Goal: Information Seeking & Learning: Check status

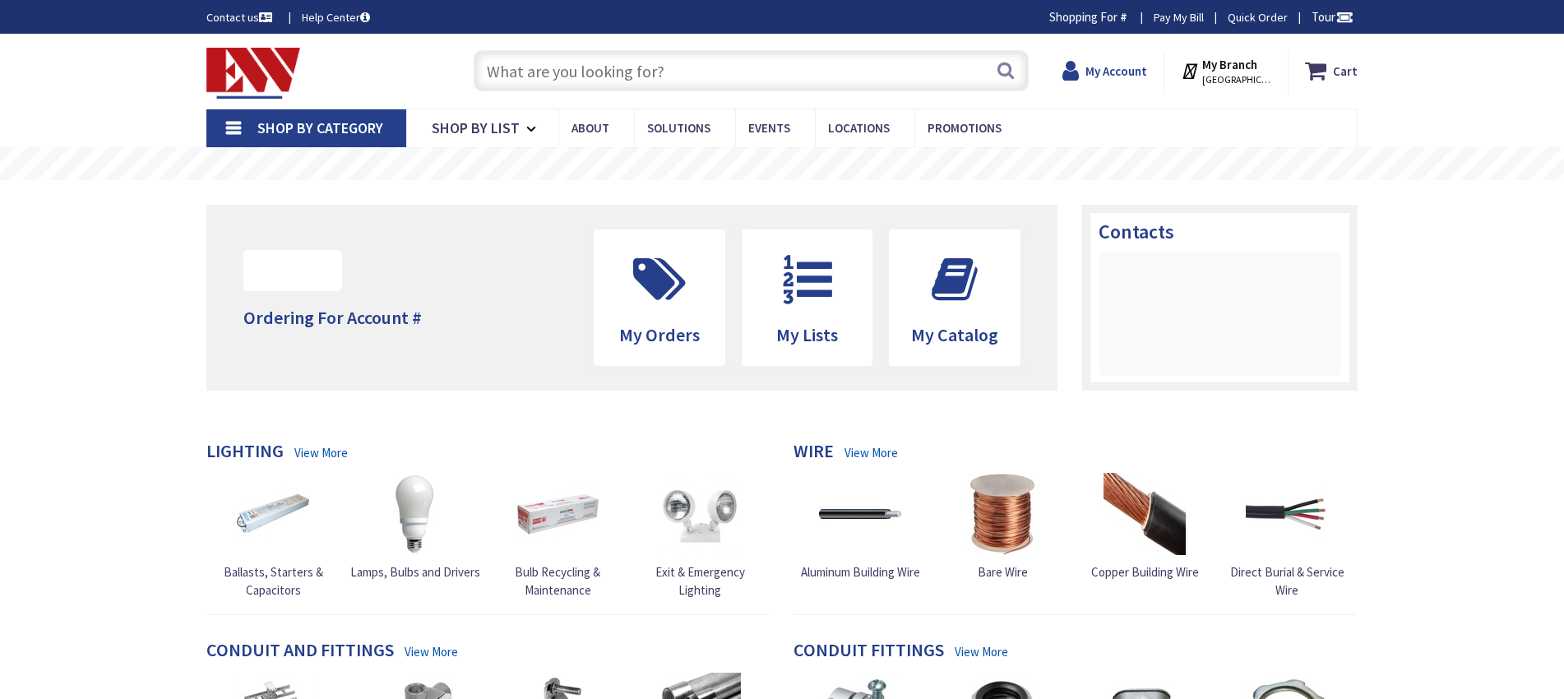
type input "[GEOGRAPHIC_DATA], [GEOGRAPHIC_DATA]"
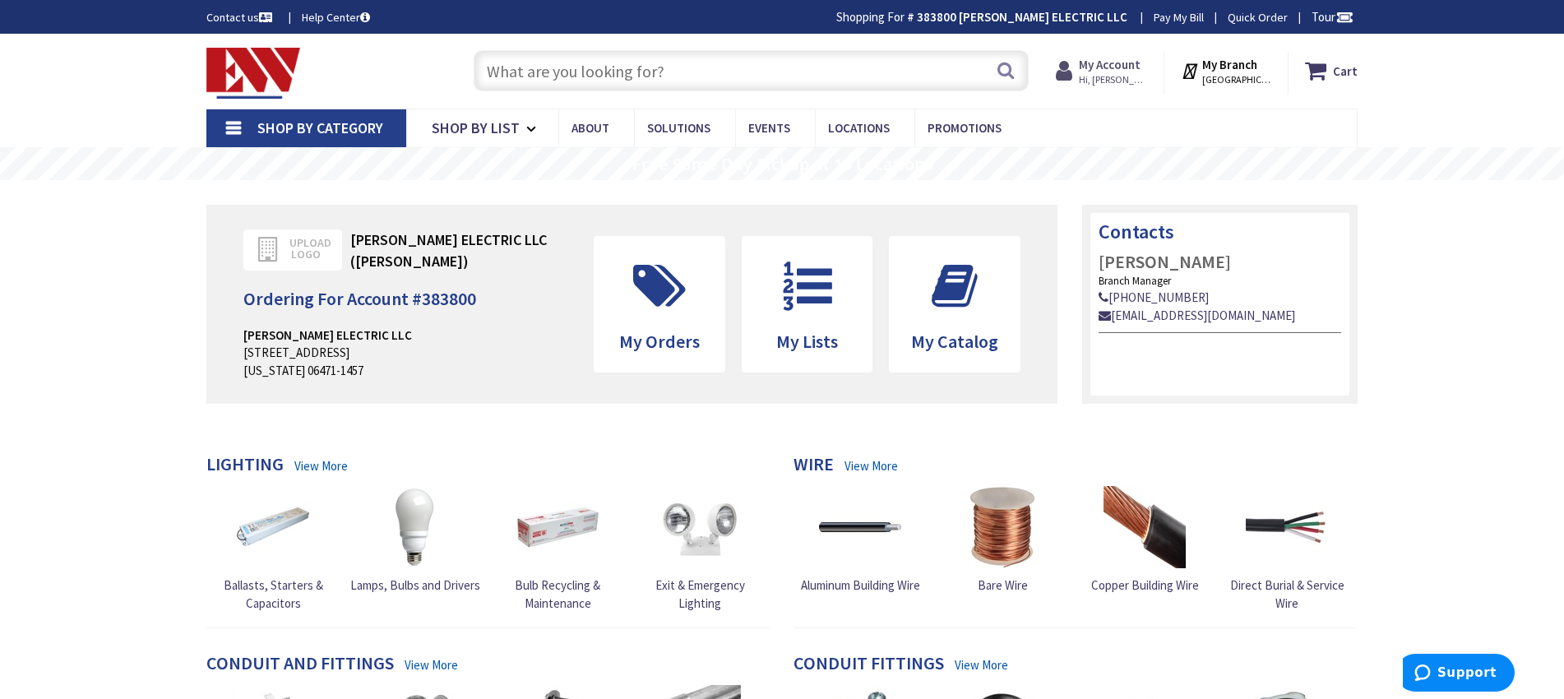
click at [1135, 72] on strong "My Account" at bounding box center [1110, 65] width 62 height 16
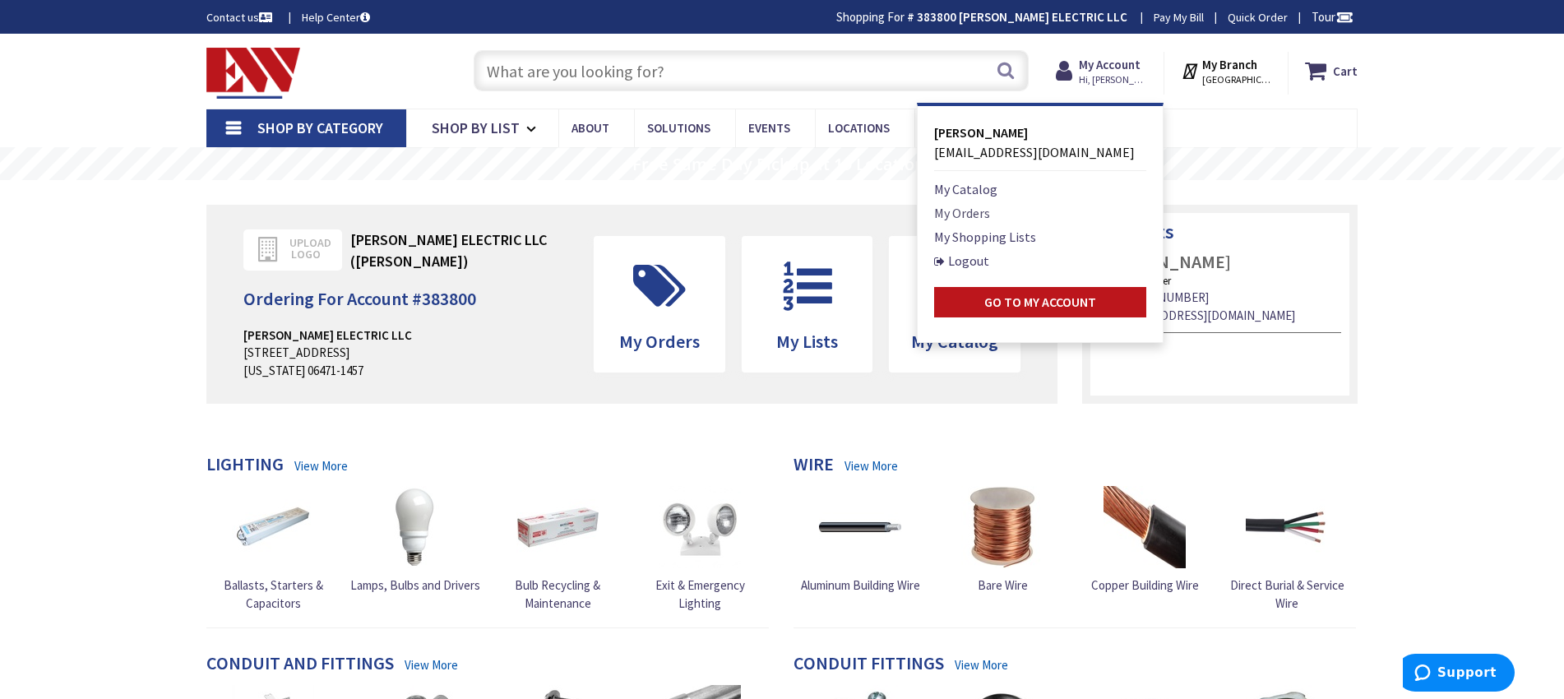
click at [990, 209] on link "My Orders" at bounding box center [962, 213] width 56 height 20
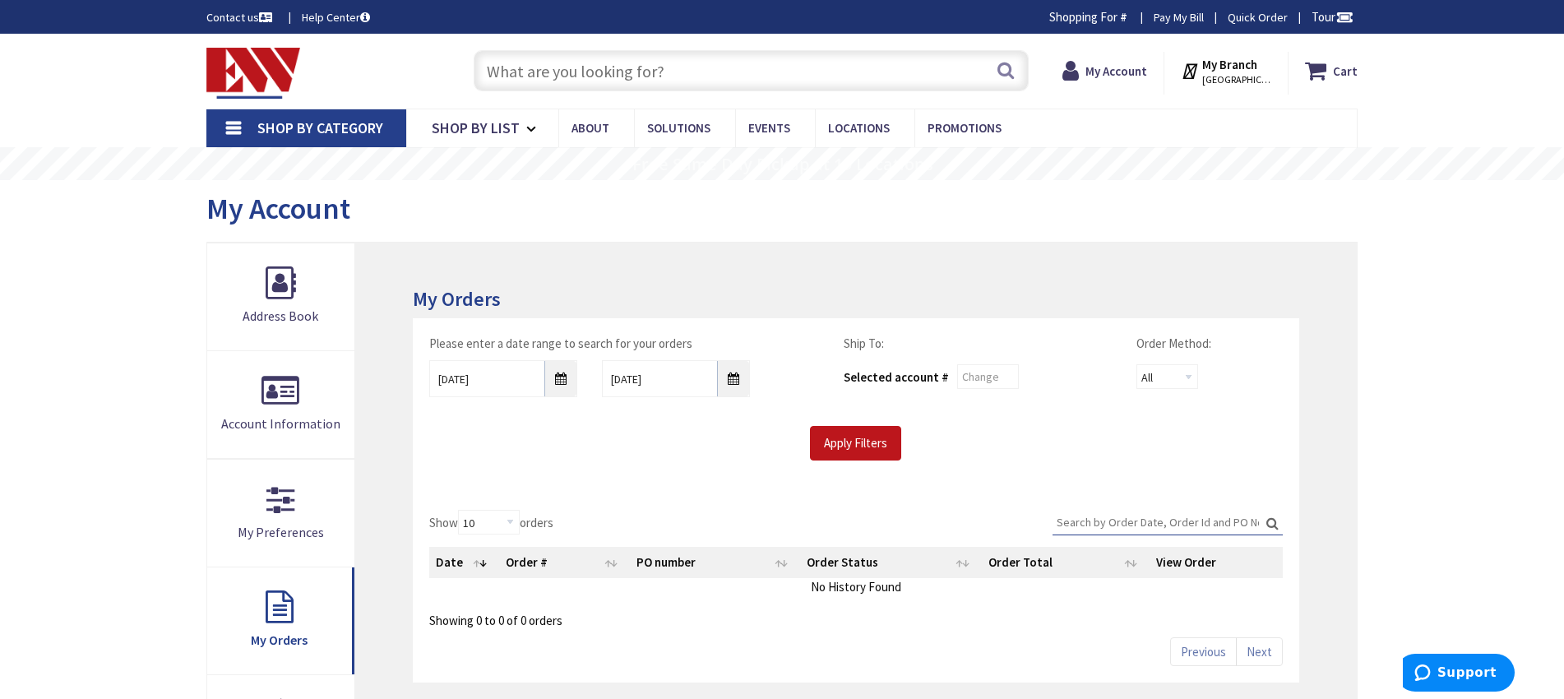
scroll to position [49, 0]
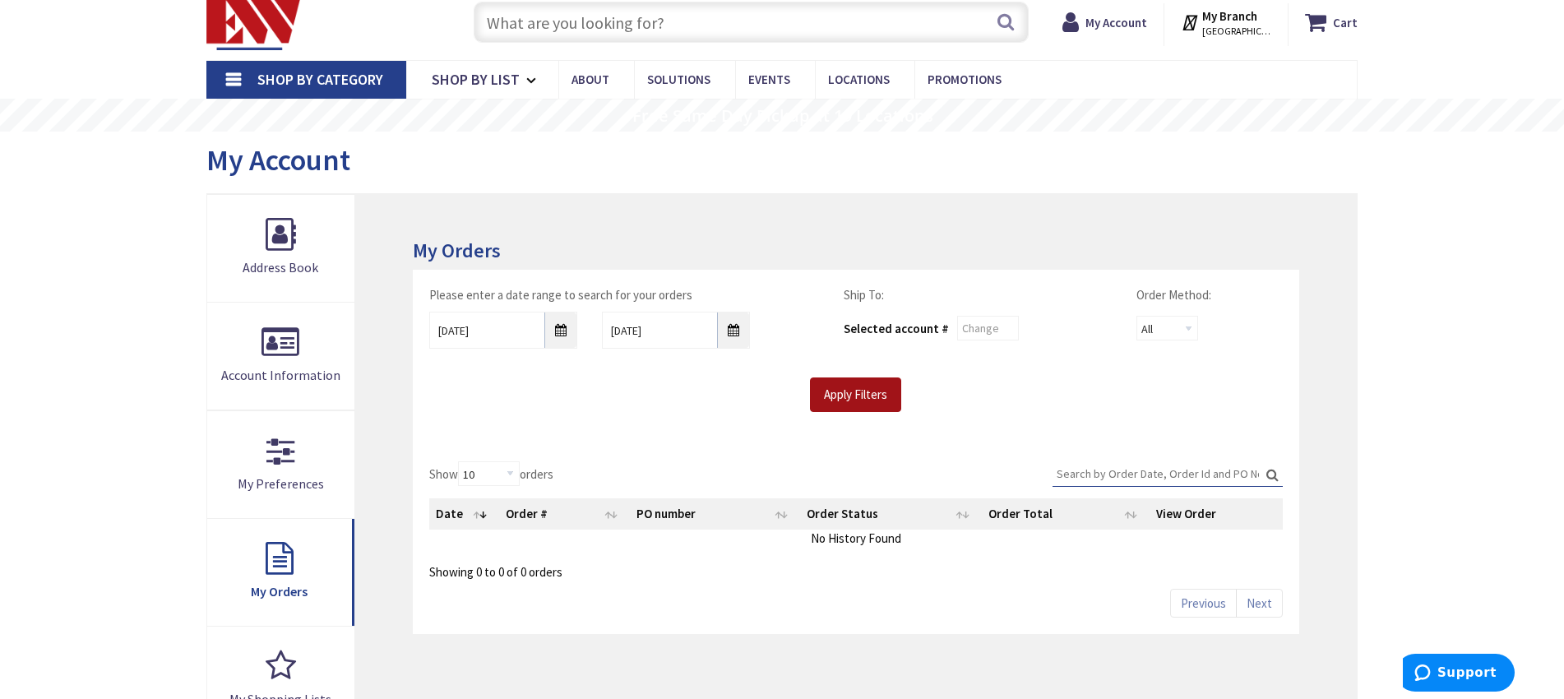
click at [883, 391] on input "Apply Filters" at bounding box center [855, 394] width 91 height 35
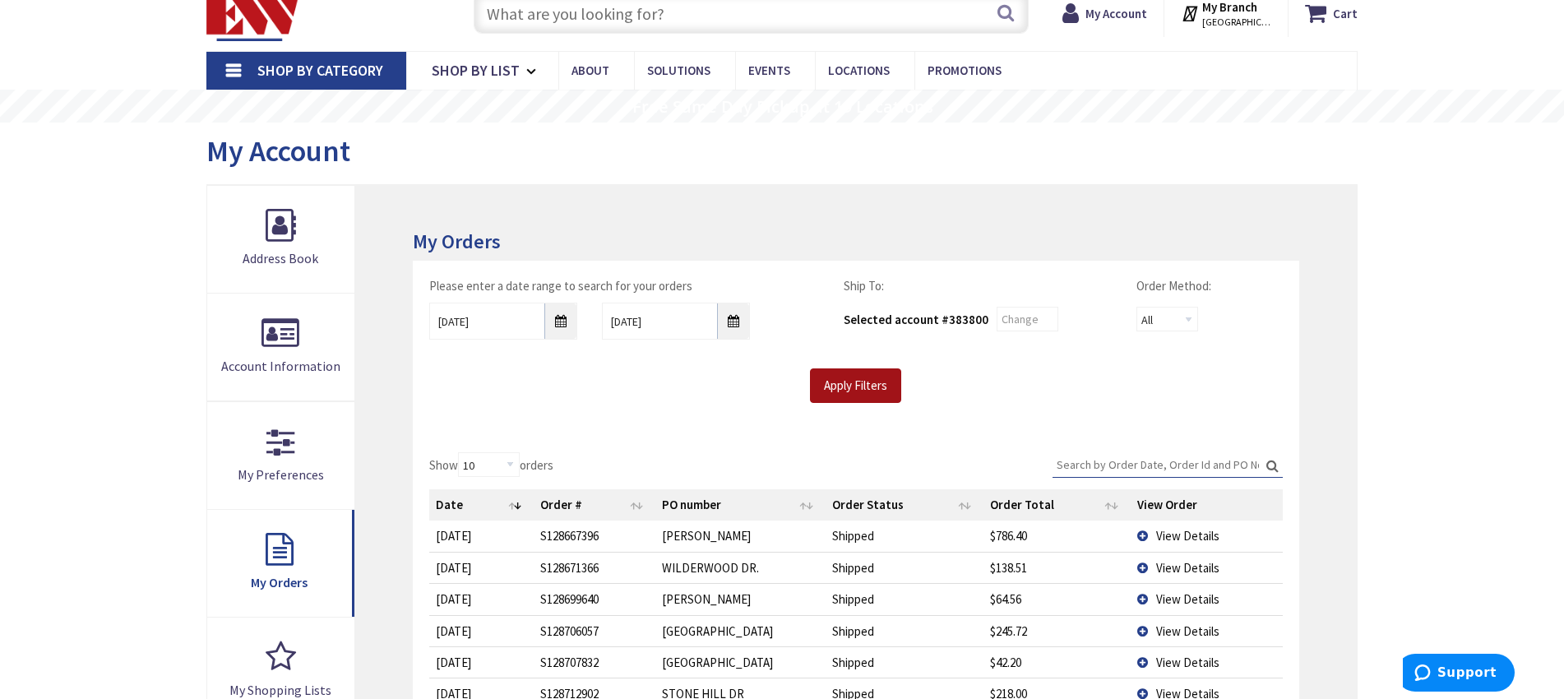
scroll to position [192, 0]
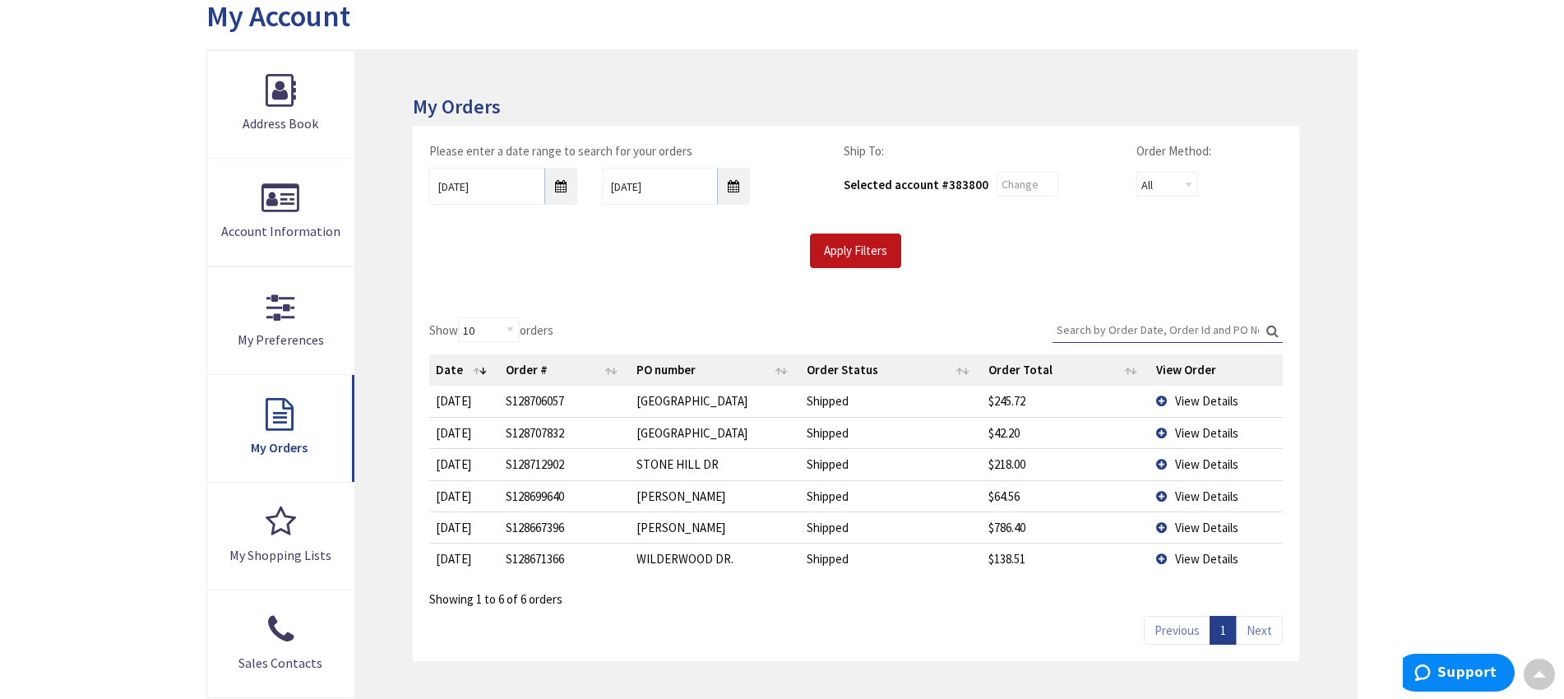
click at [1222, 461] on span "View Details" at bounding box center [1206, 464] width 63 height 16
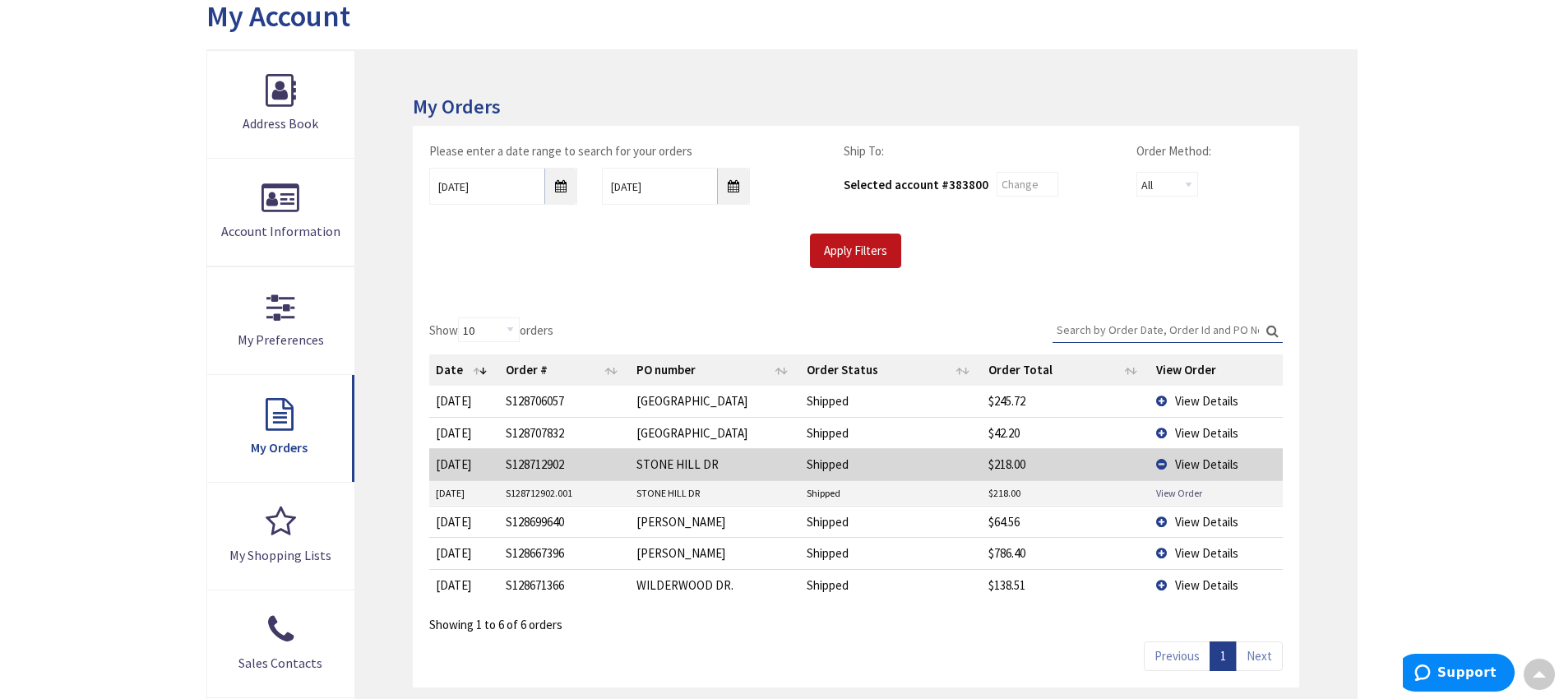
click at [1194, 498] on link "View Order" at bounding box center [1179, 493] width 46 height 14
click at [1181, 434] on span "View Details" at bounding box center [1206, 433] width 63 height 16
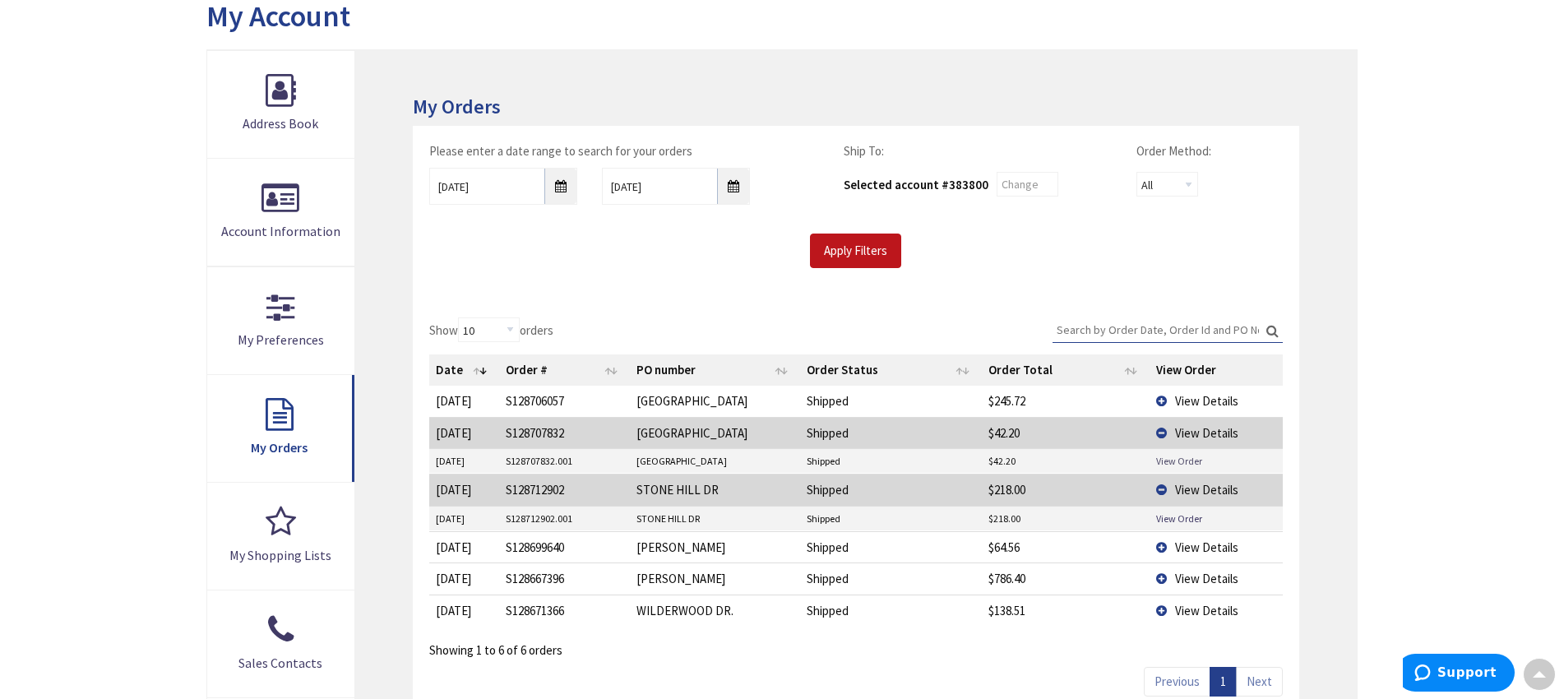
click at [1162, 460] on link "View Order" at bounding box center [1179, 461] width 46 height 14
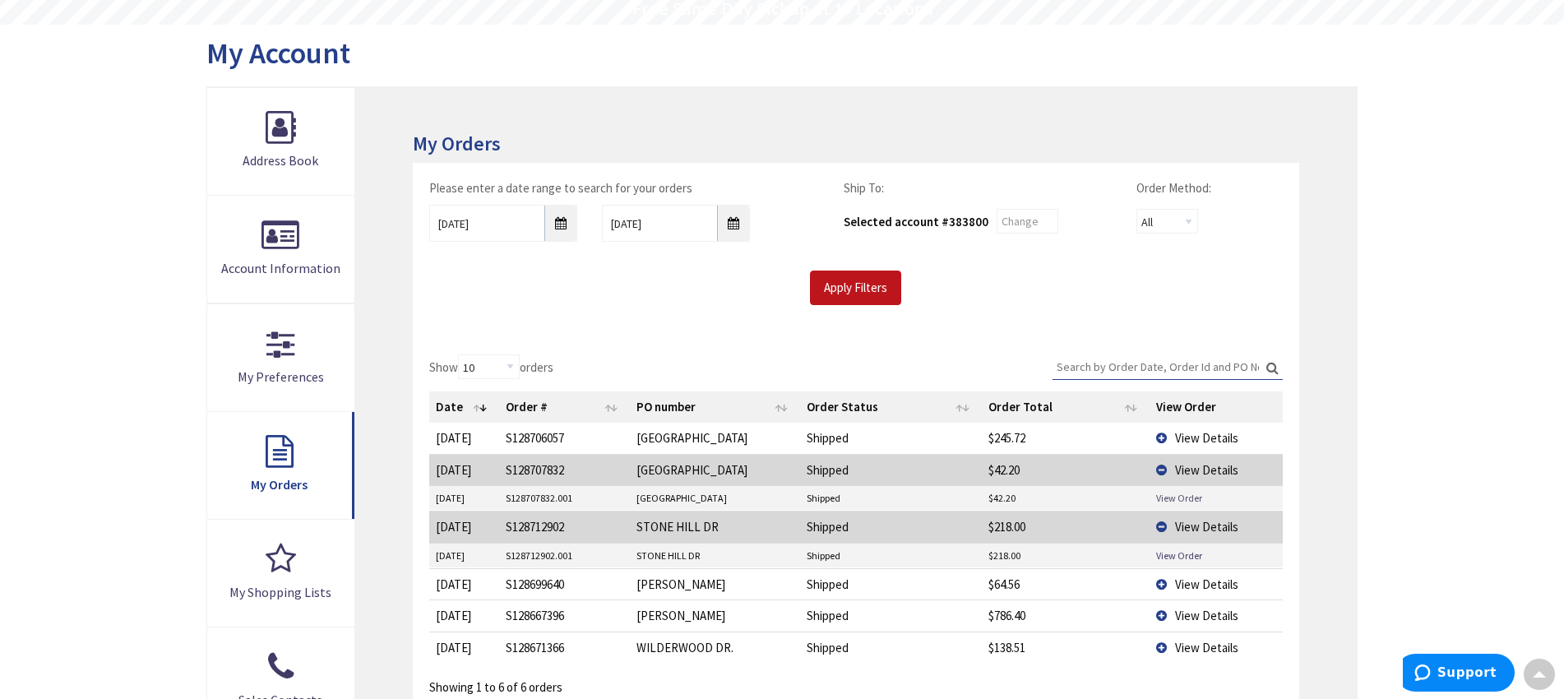
scroll to position [0, 0]
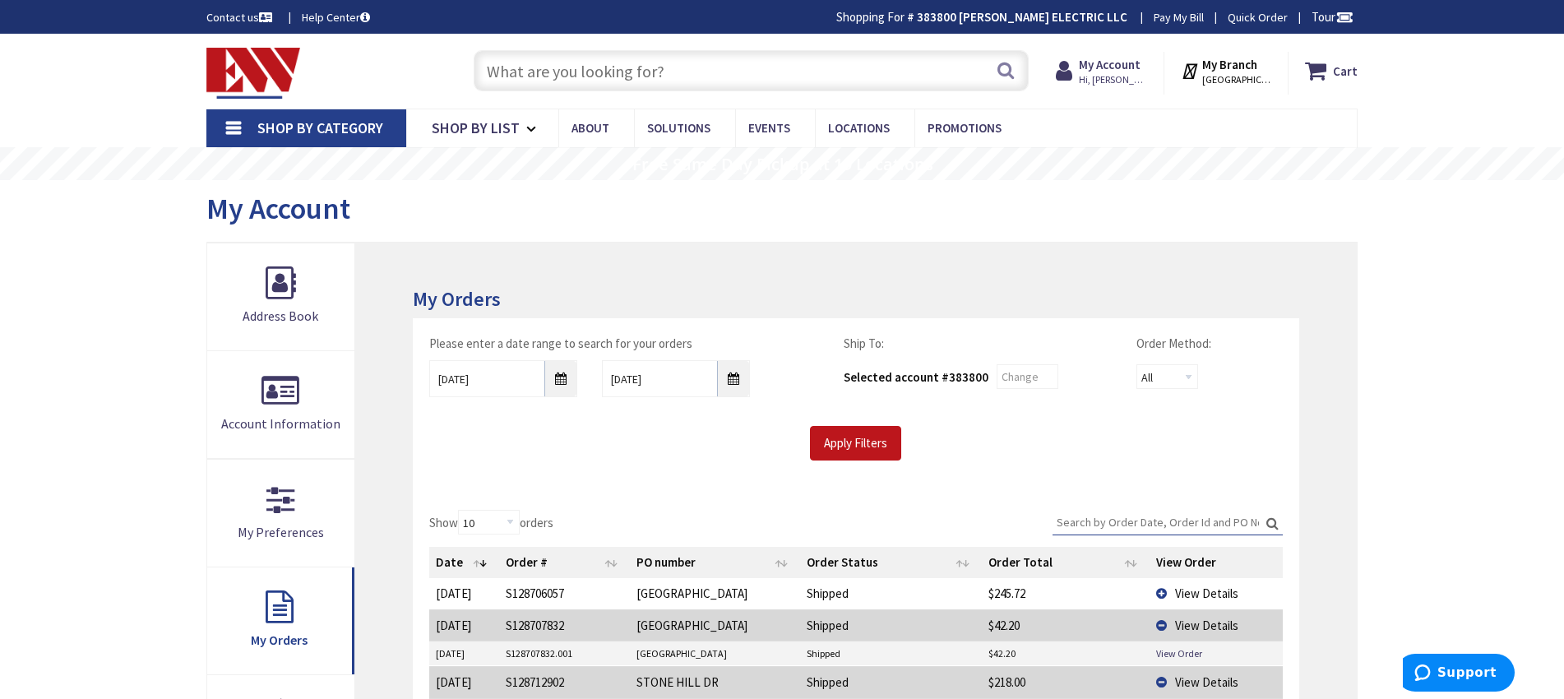
click at [750, 73] on input "text" at bounding box center [751, 70] width 555 height 41
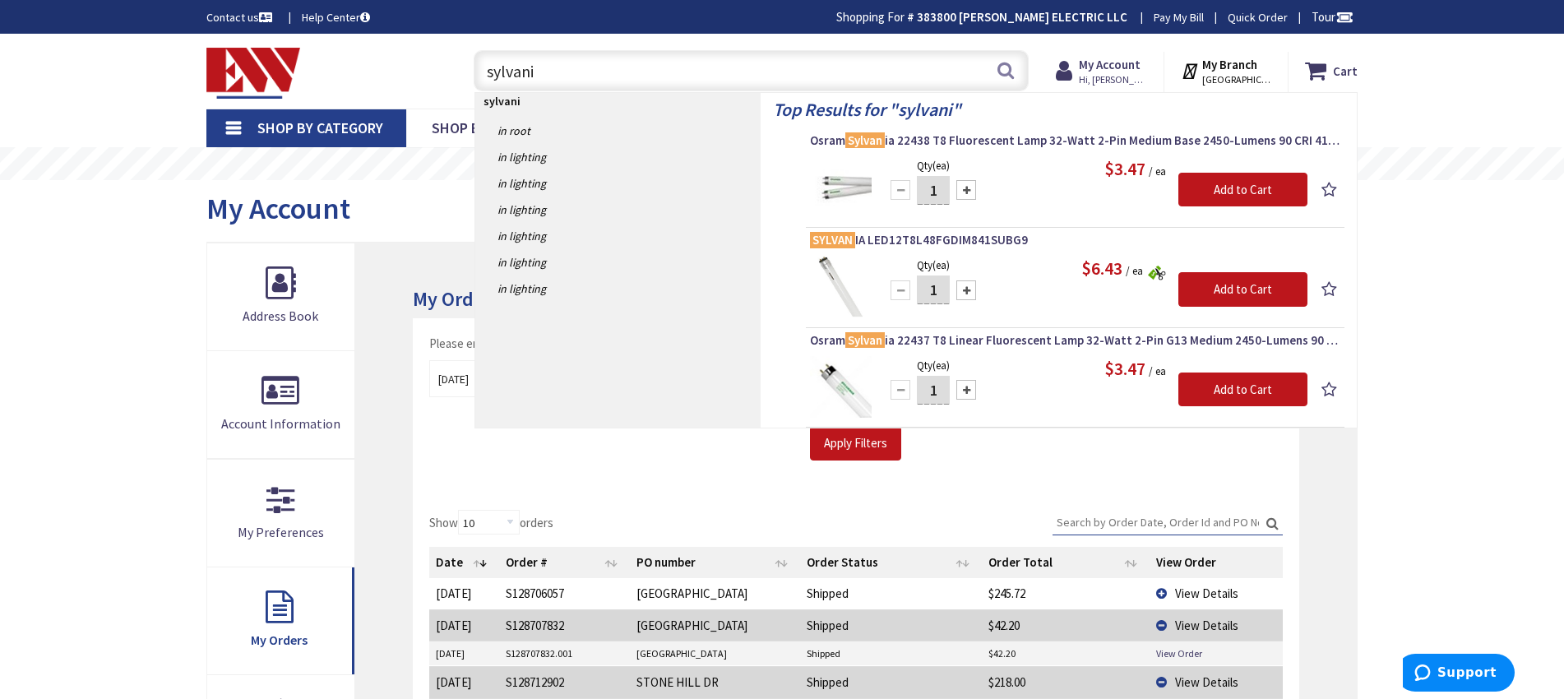
type input "sylvania"
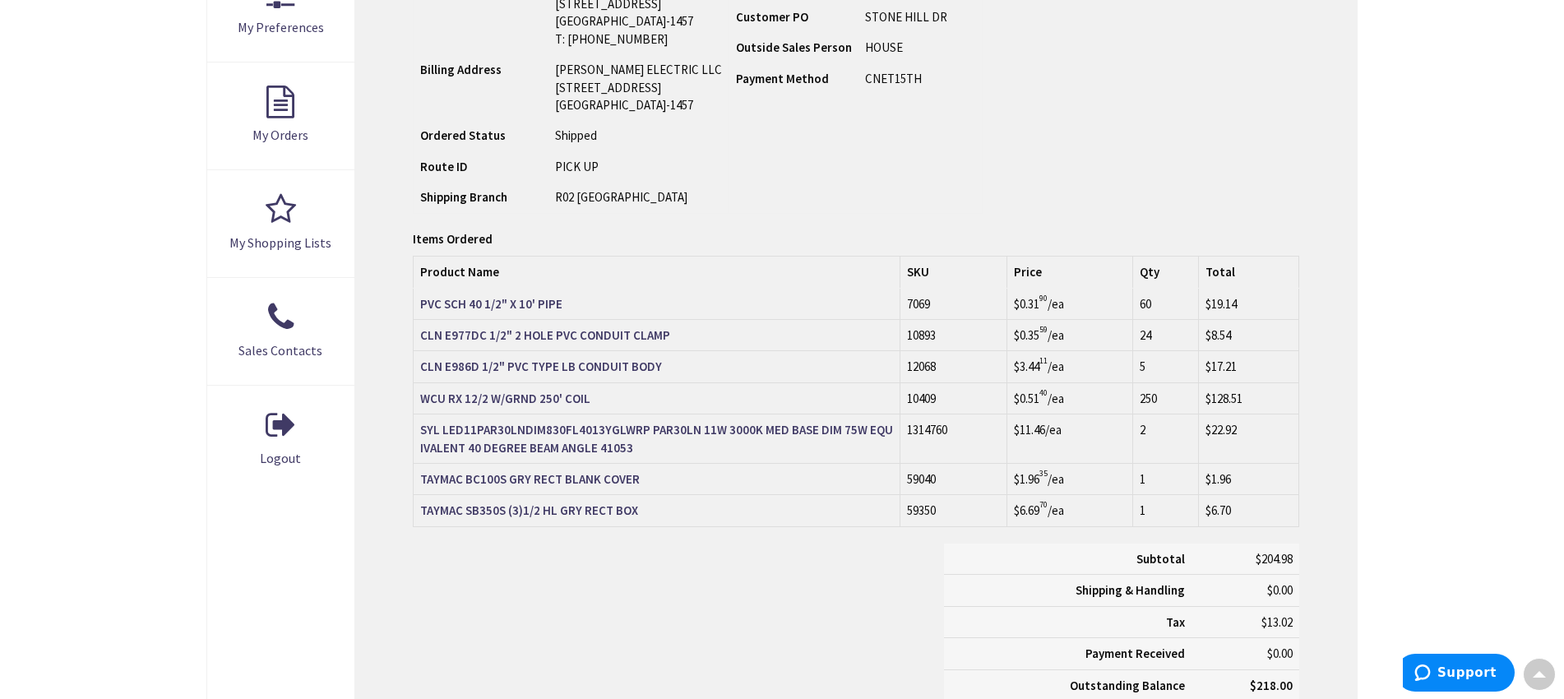
scroll to position [553, 0]
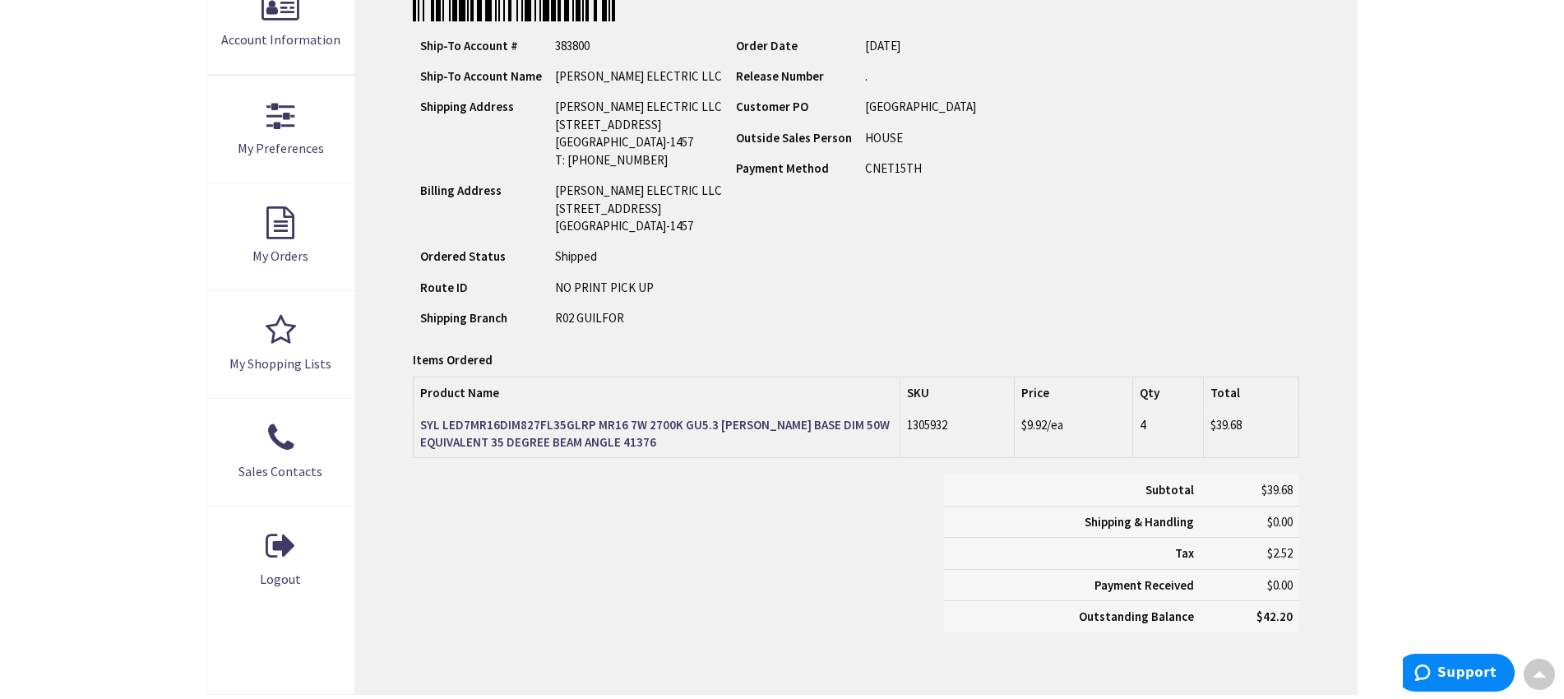
scroll to position [456, 0]
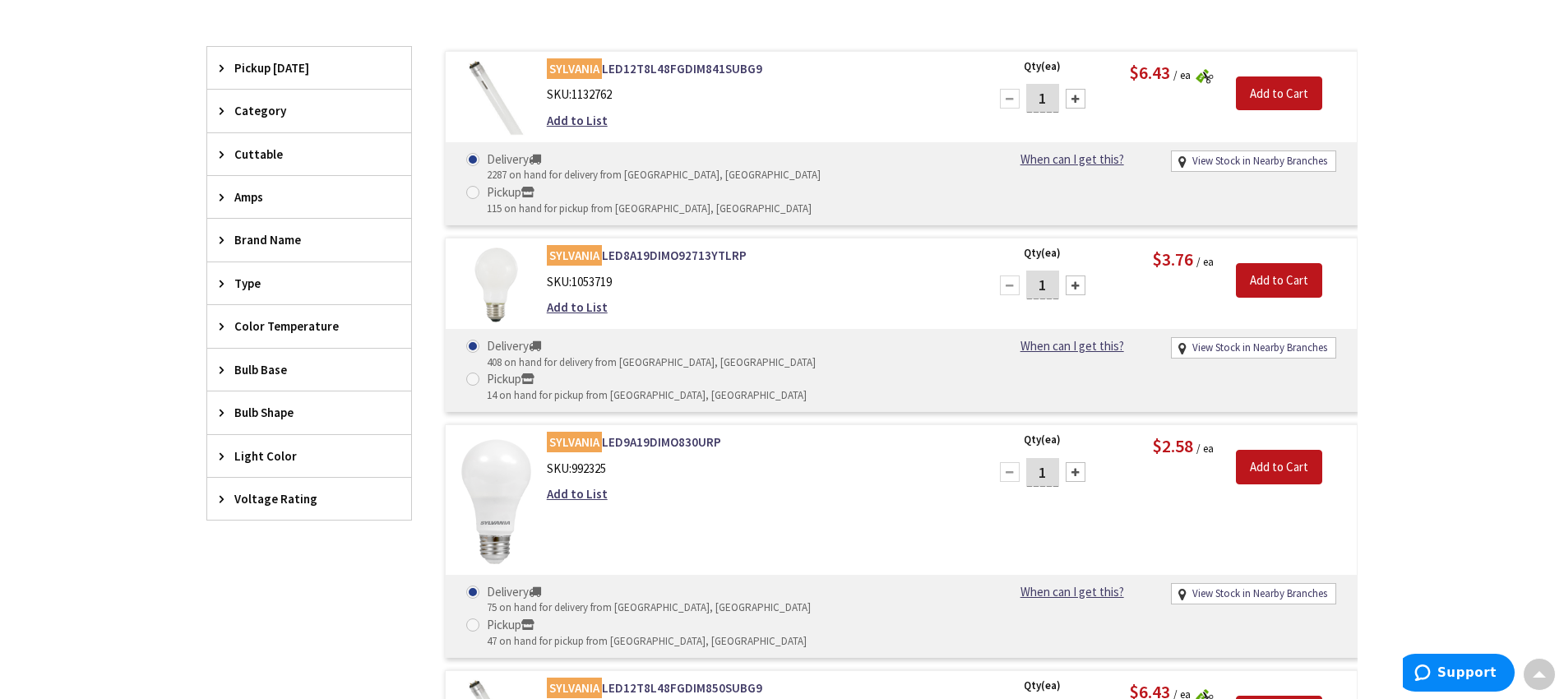
scroll to position [817, 0]
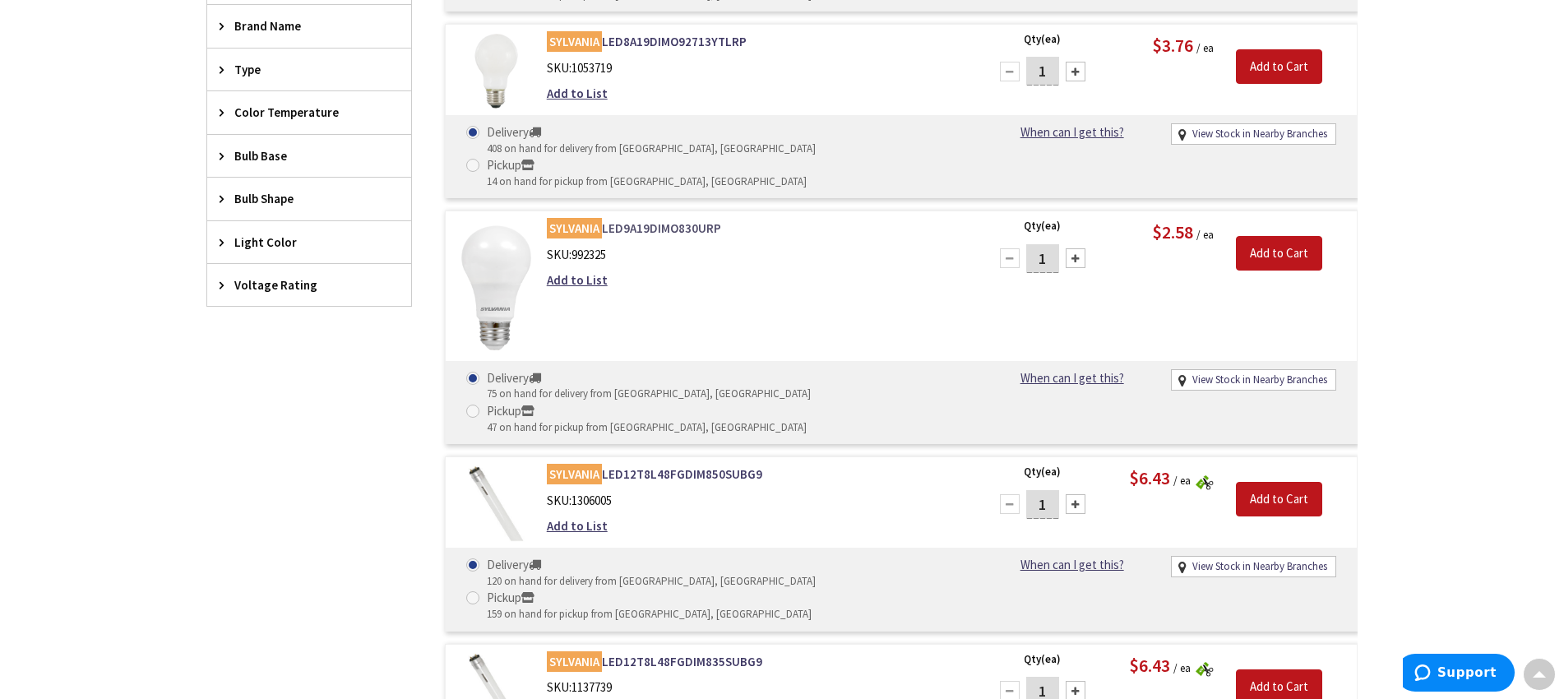
click at [685, 220] on link "SYLVANIA LED9A19DIMO830URP" at bounding box center [756, 228] width 418 height 17
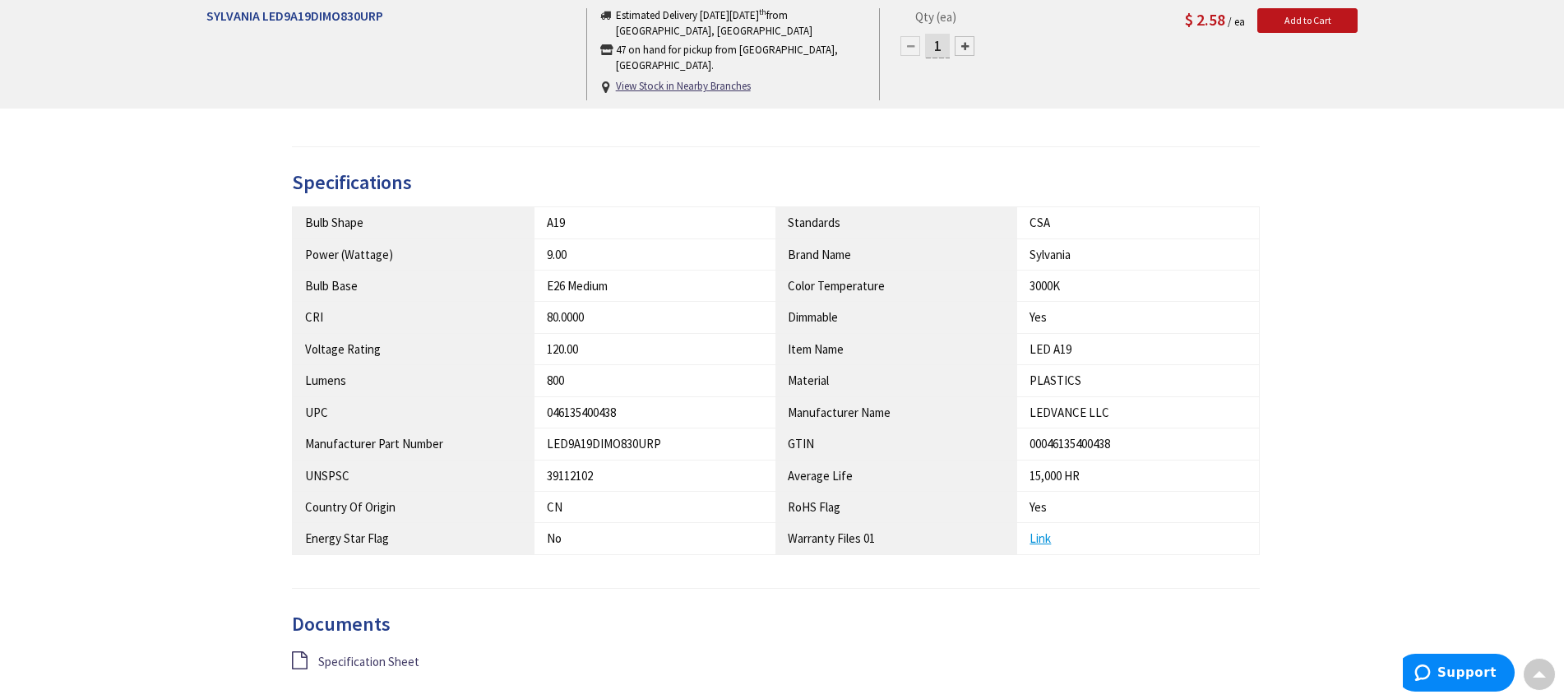
scroll to position [726, 0]
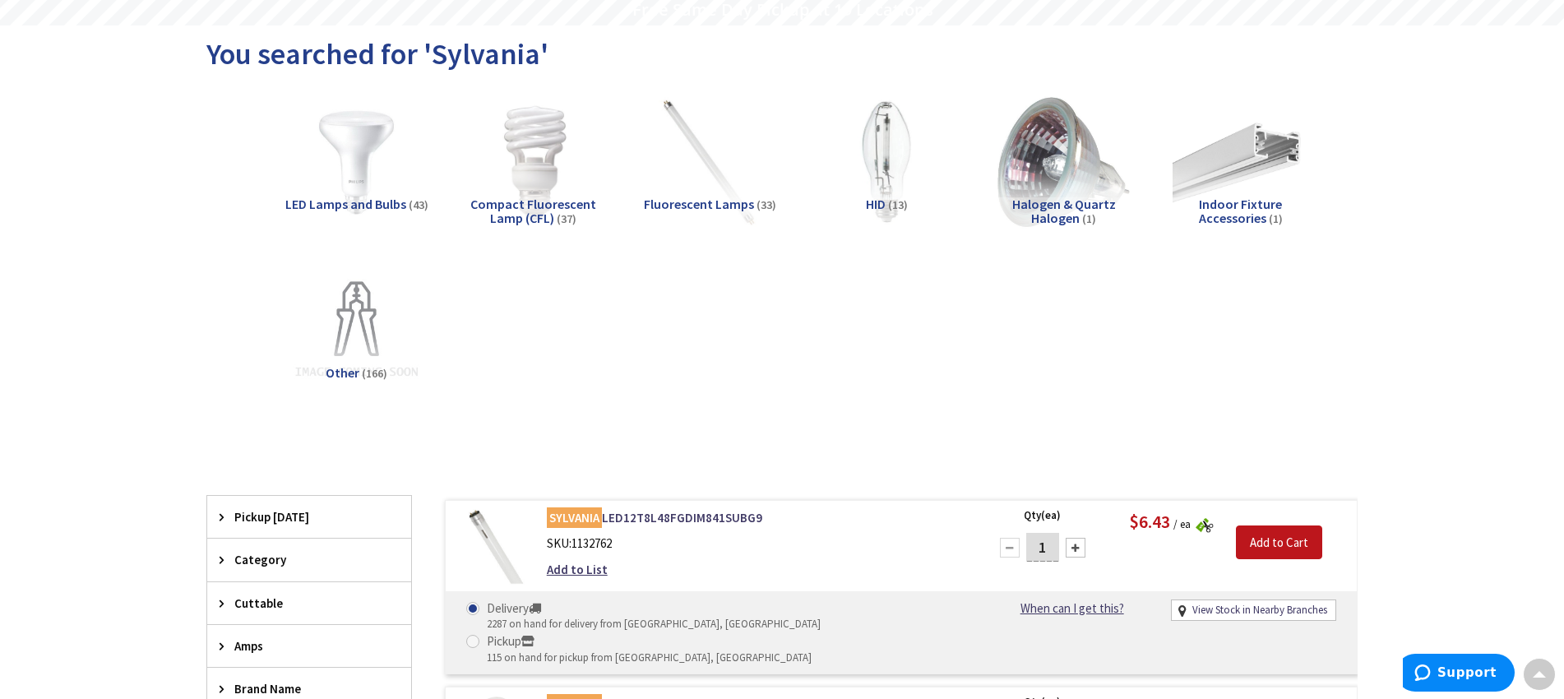
scroll to position [154, 0]
